Goal: Task Accomplishment & Management: Use online tool/utility

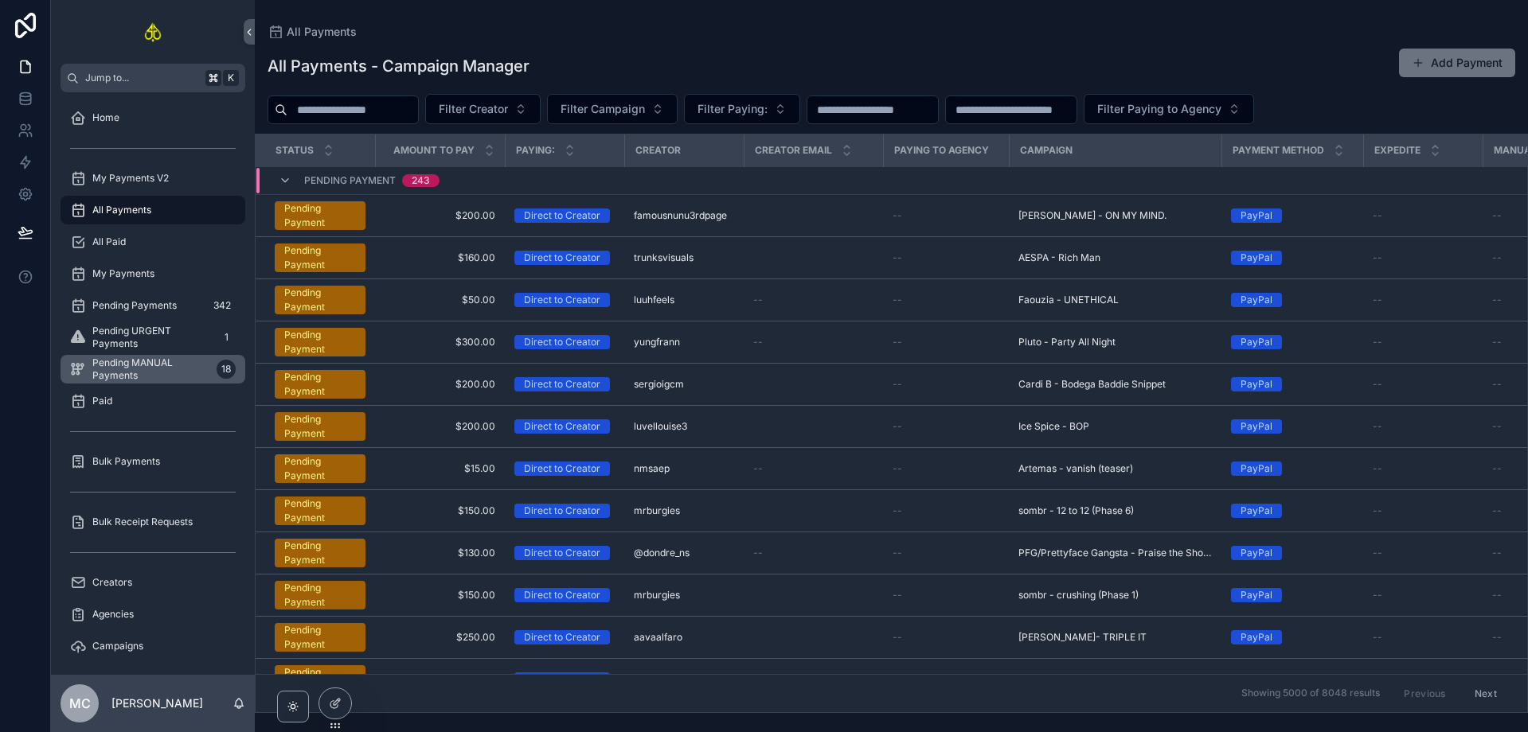
click at [154, 365] on span "Pending MANUAL Payments" at bounding box center [151, 369] width 118 height 25
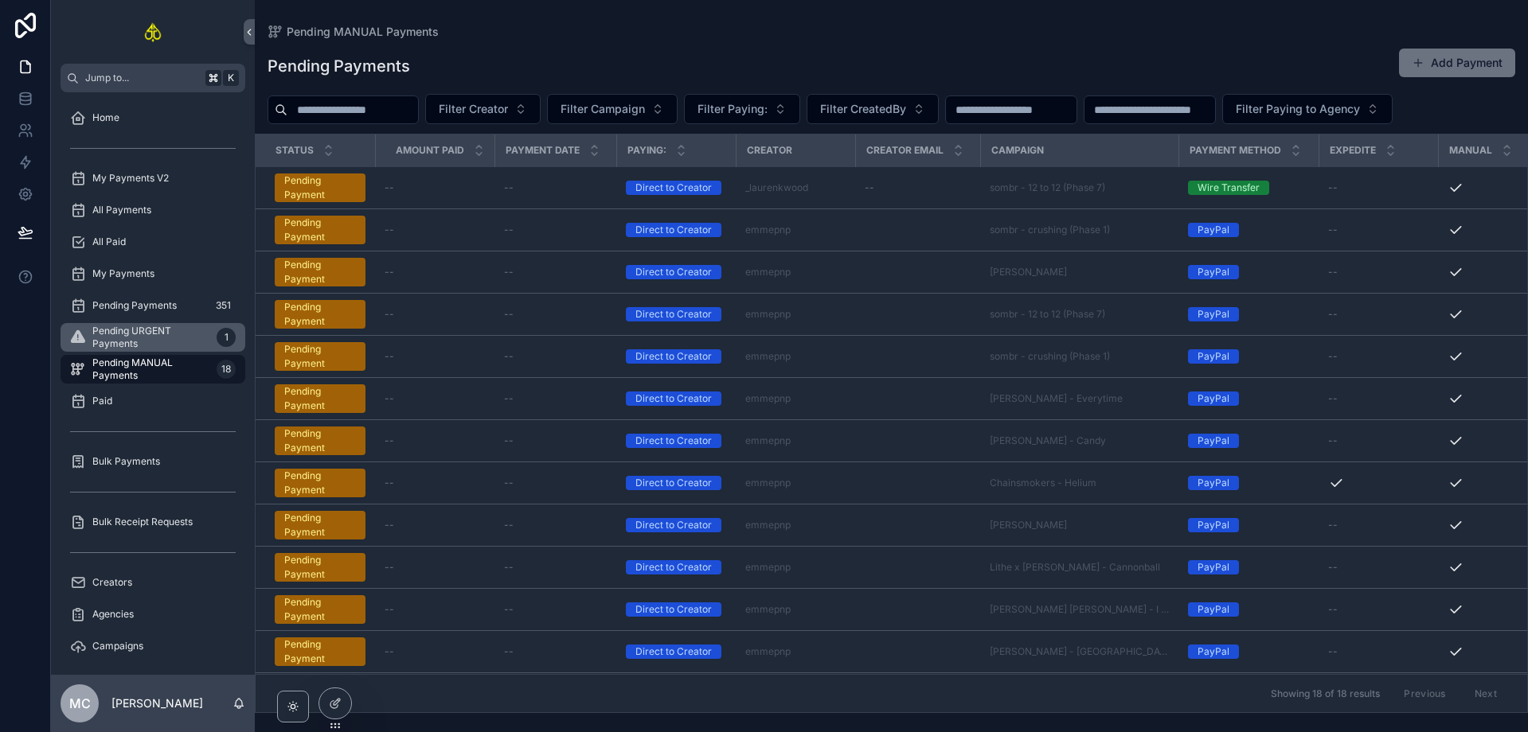
click at [157, 331] on span "Pending URGENT Payments" at bounding box center [151, 337] width 118 height 25
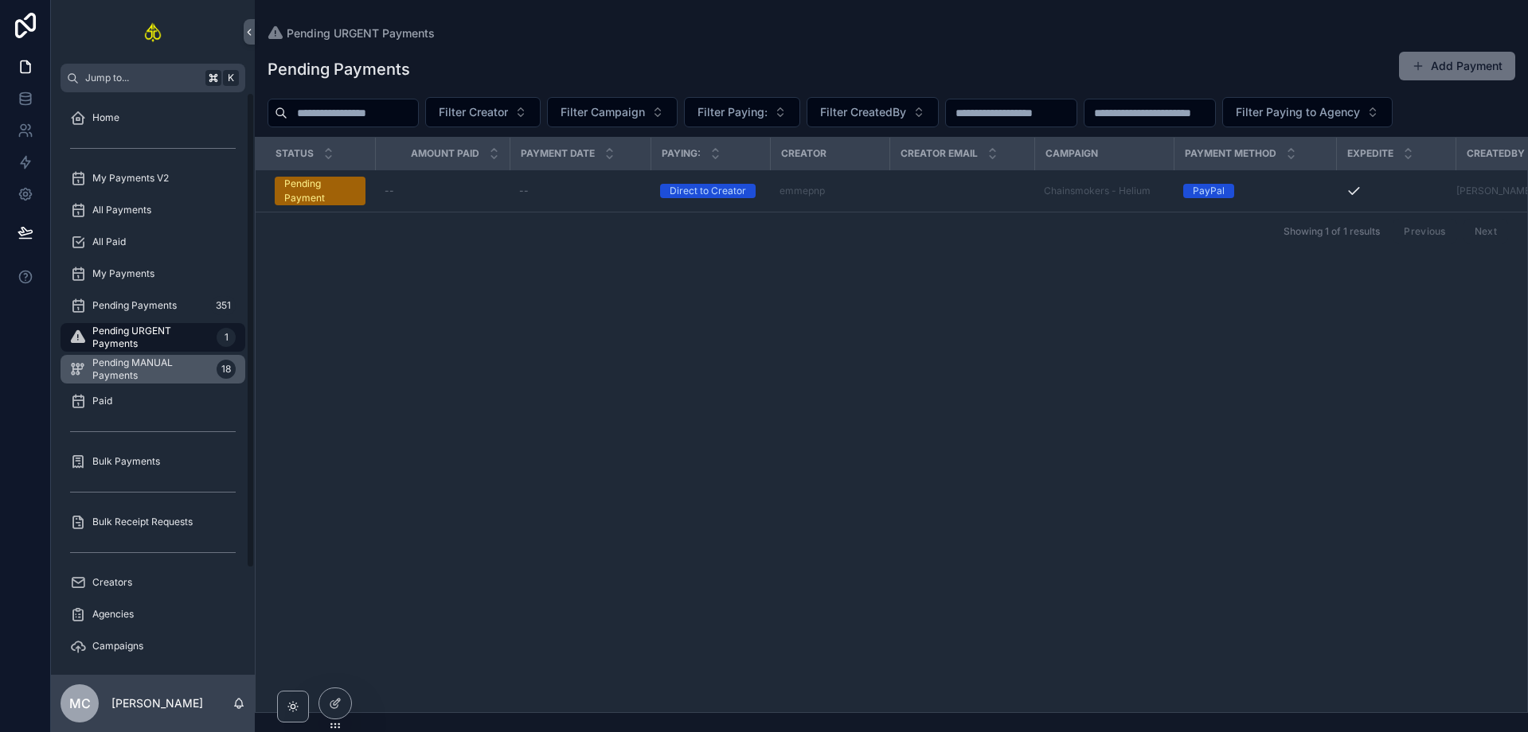
click at [144, 362] on span "Pending MANUAL Payments" at bounding box center [151, 369] width 118 height 25
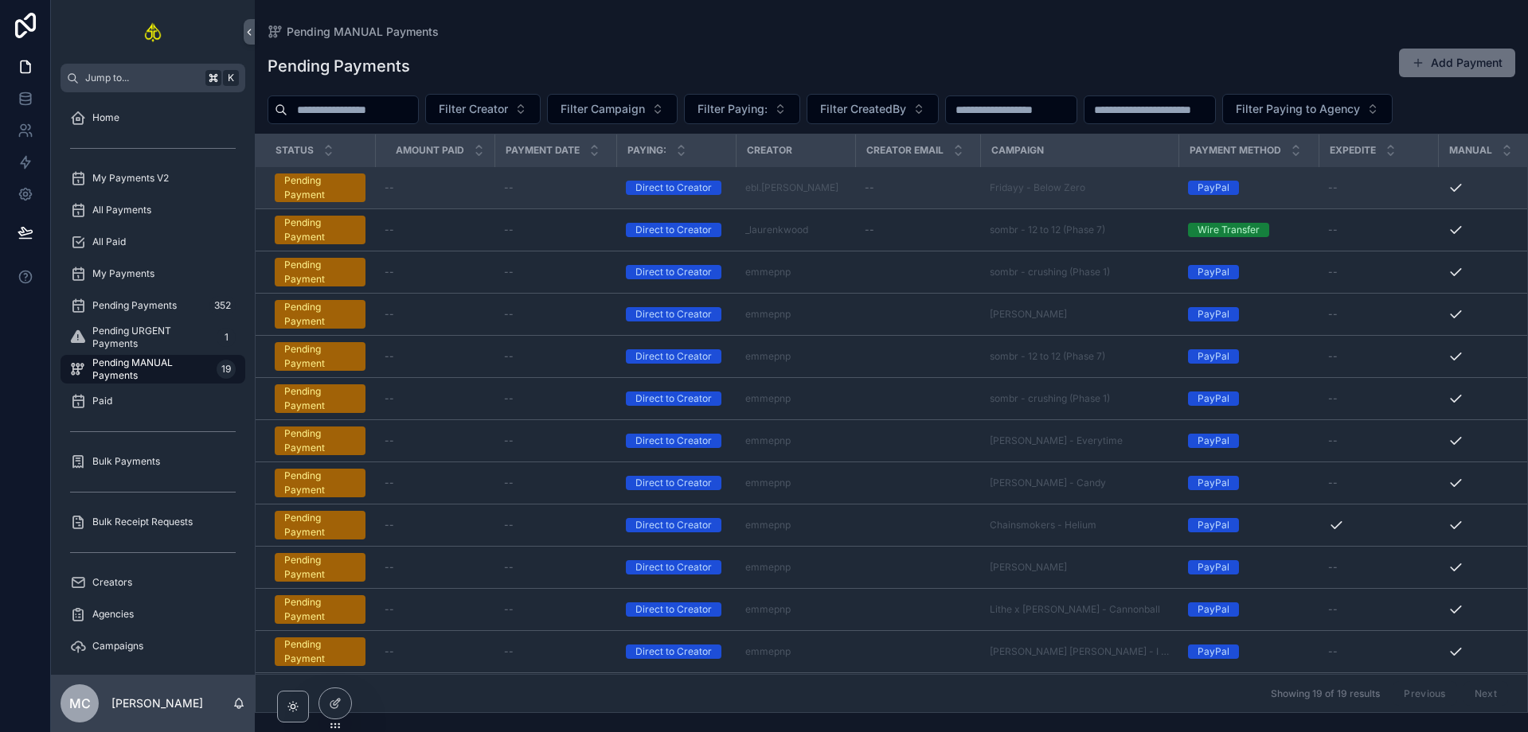
click at [578, 191] on div "--" at bounding box center [555, 188] width 103 height 13
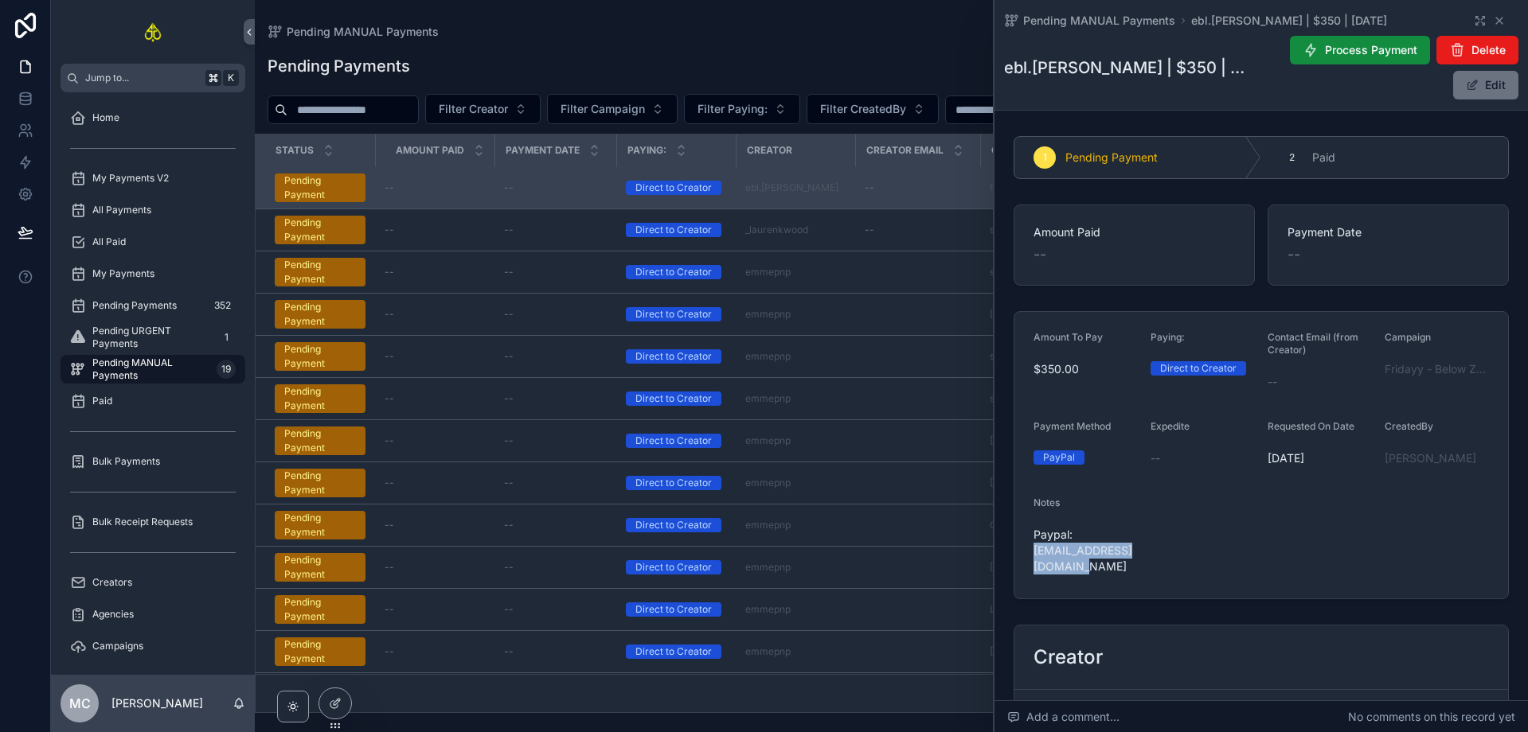
drag, startPoint x: 1072, startPoint y: 567, endPoint x: 1035, endPoint y: 556, distance: 39.0
click at [1035, 556] on span "Paypal: [EMAIL_ADDRESS][DOMAIN_NAME]" at bounding box center [1085, 551] width 104 height 48
copy span "[EMAIL_ADDRESS][DOMAIN_NAME]"
click at [1422, 368] on span "Fridayy - Below Zero" at bounding box center [1436, 369] width 104 height 16
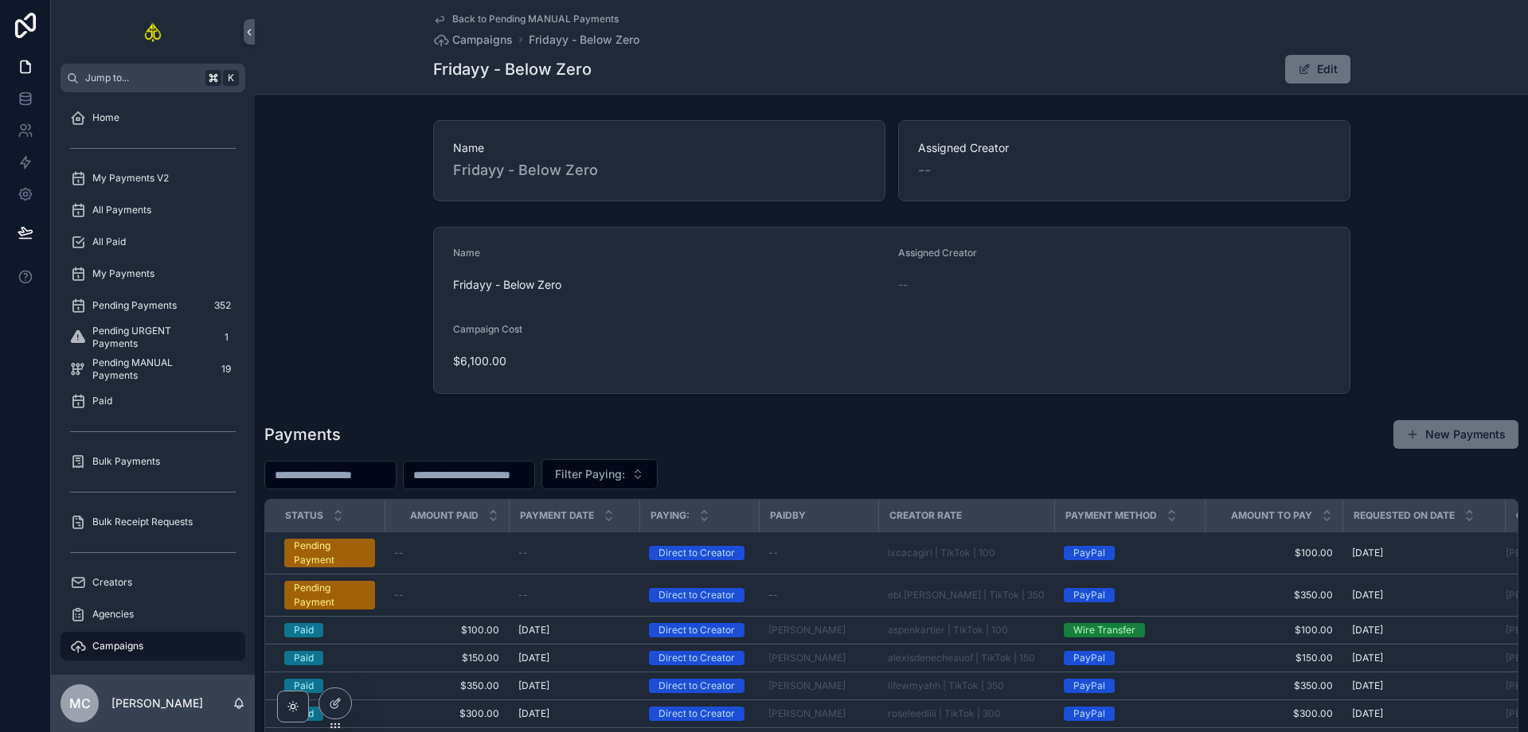
click at [380, 225] on div "Name Fridayy - Below Zero Assigned Creator -- Campaign Cost $6,100.00" at bounding box center [891, 311] width 1273 height 180
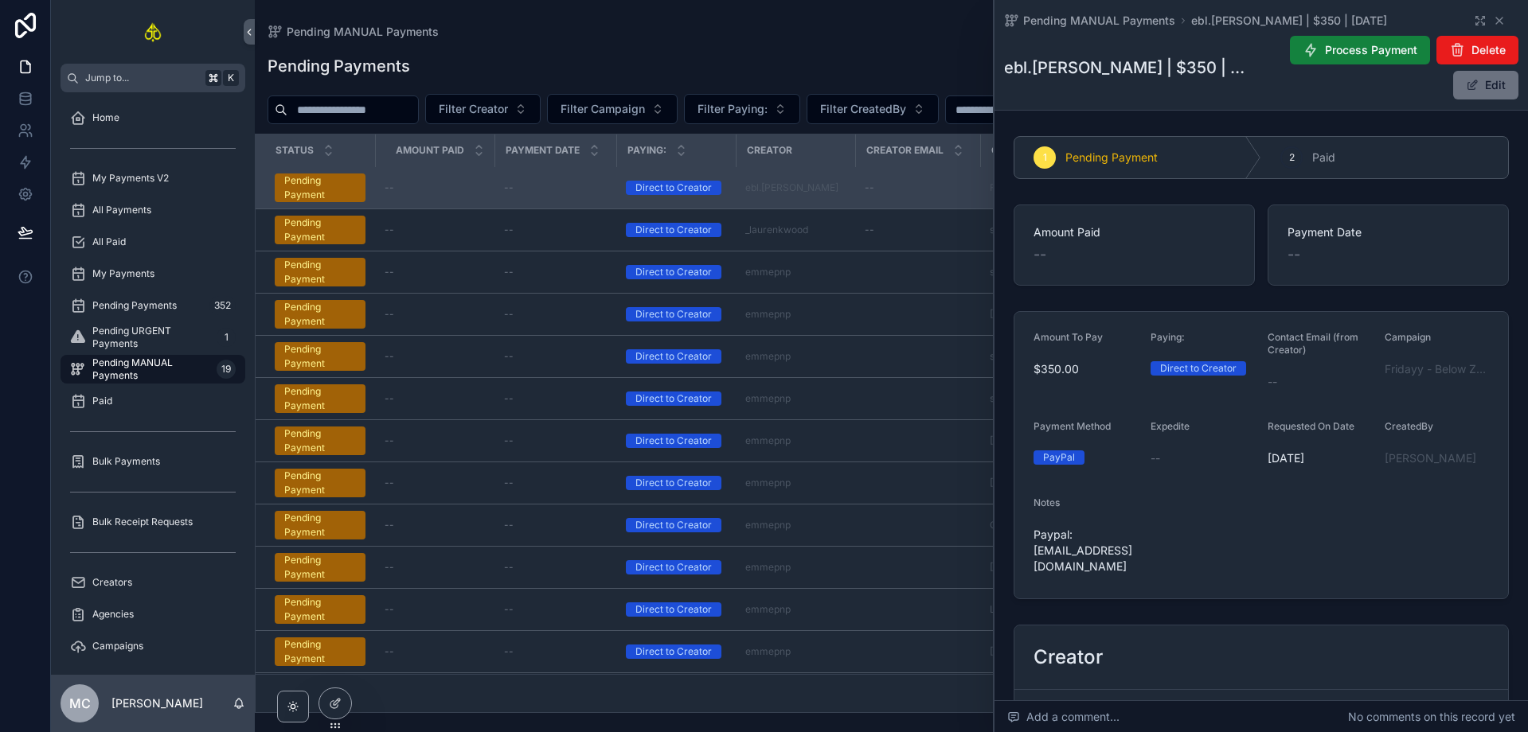
click at [1331, 56] on span "Process Payment" at bounding box center [1371, 50] width 92 height 16
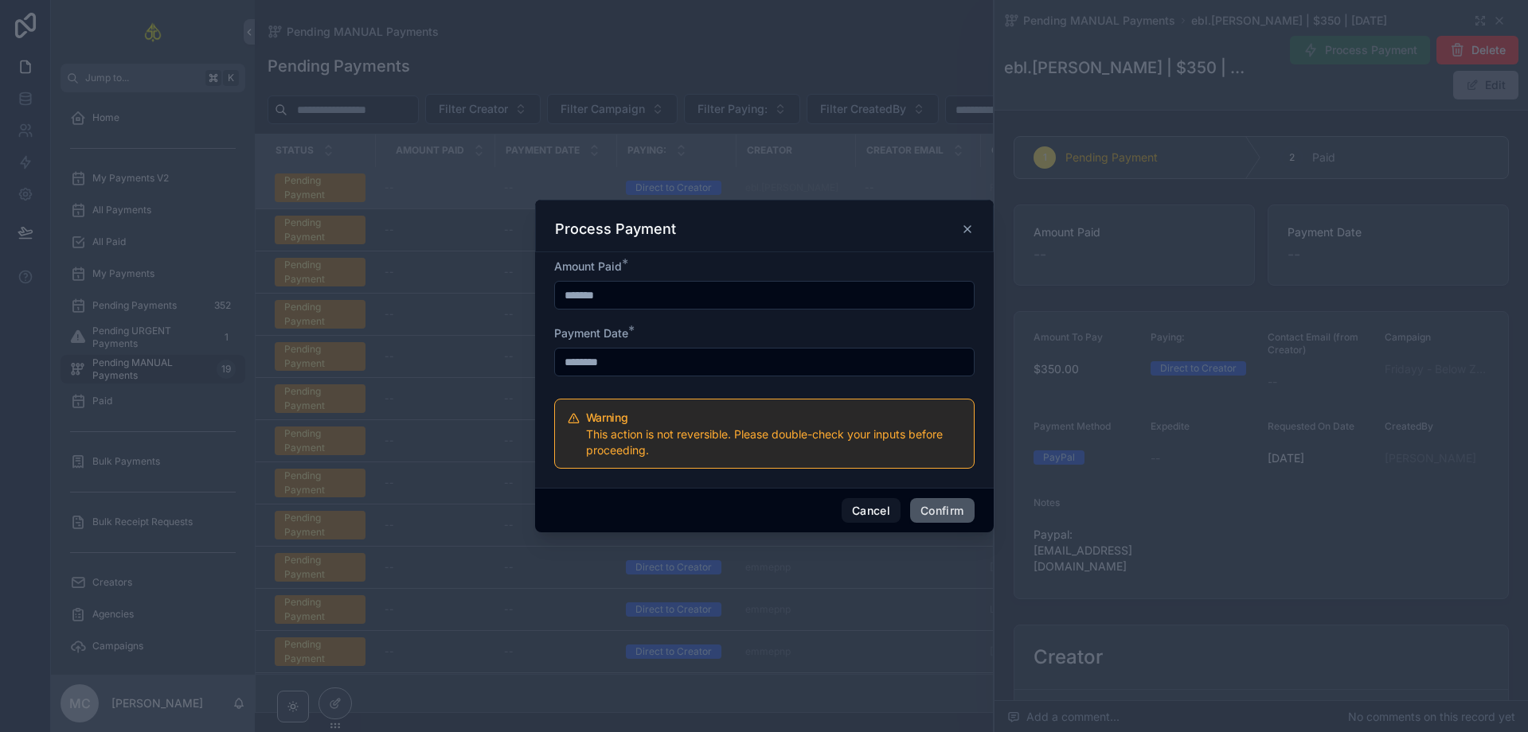
click at [944, 510] on button "Confirm" at bounding box center [942, 510] width 64 height 25
